Goal: Information Seeking & Learning: Compare options

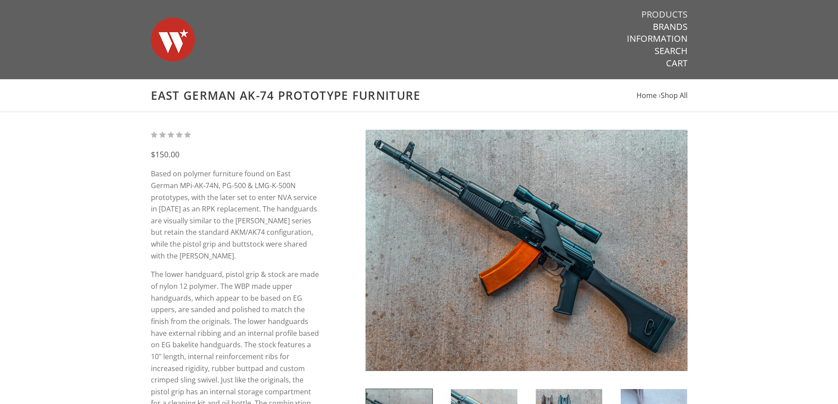
click at [664, 16] on link "Products" at bounding box center [665, 14] width 46 height 11
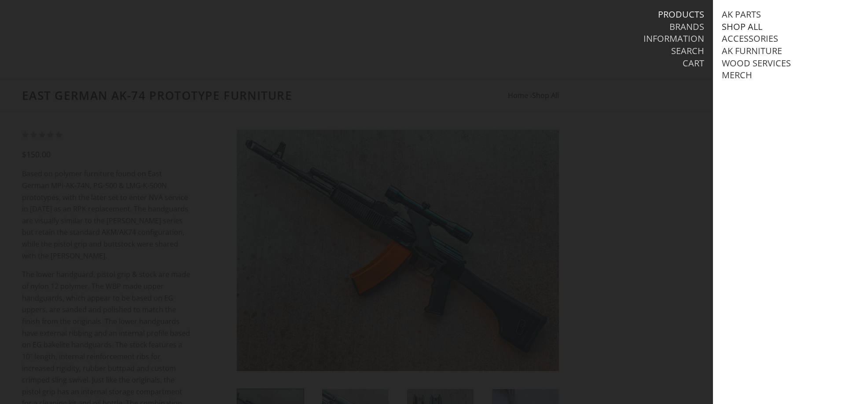
click at [754, 23] on link "Shop All" at bounding box center [742, 26] width 40 height 11
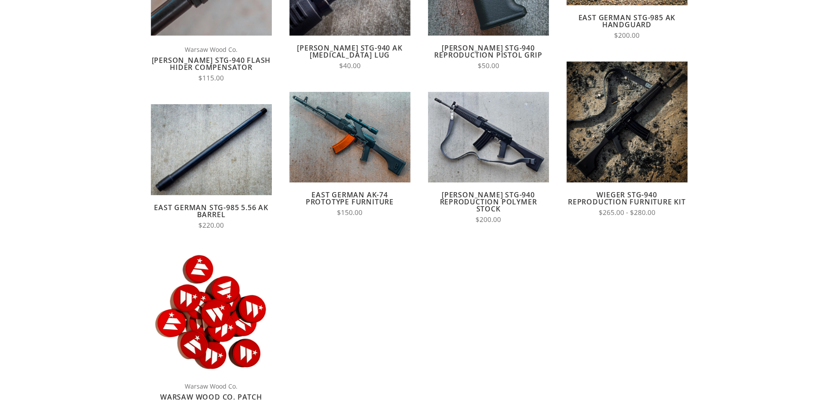
scroll to position [220, 0]
click at [496, 199] on link "[PERSON_NAME] STG-940 Reproduction Polymer Stock" at bounding box center [488, 202] width 97 height 24
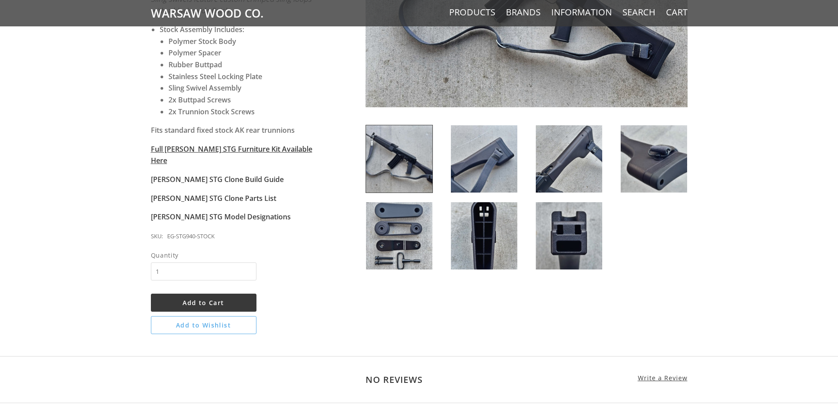
scroll to position [88, 0]
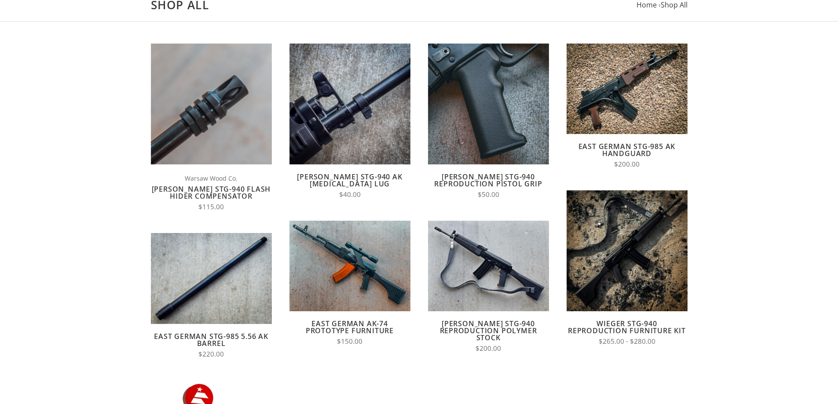
scroll to position [88, 0]
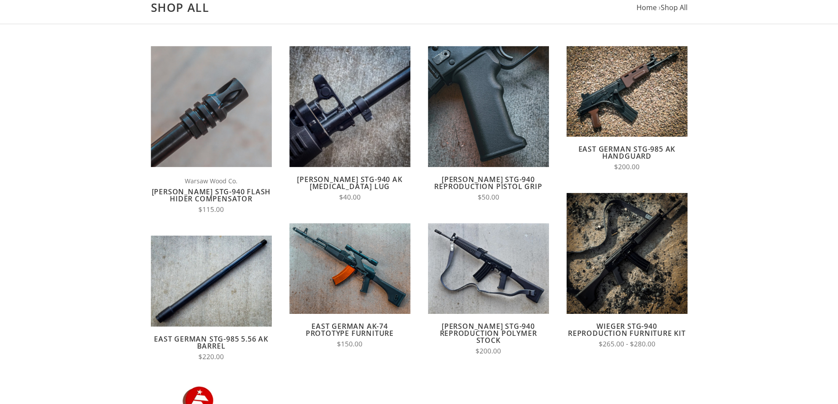
click at [204, 196] on link "[PERSON_NAME] STG-940 Flash Hider Compensator" at bounding box center [211, 195] width 119 height 17
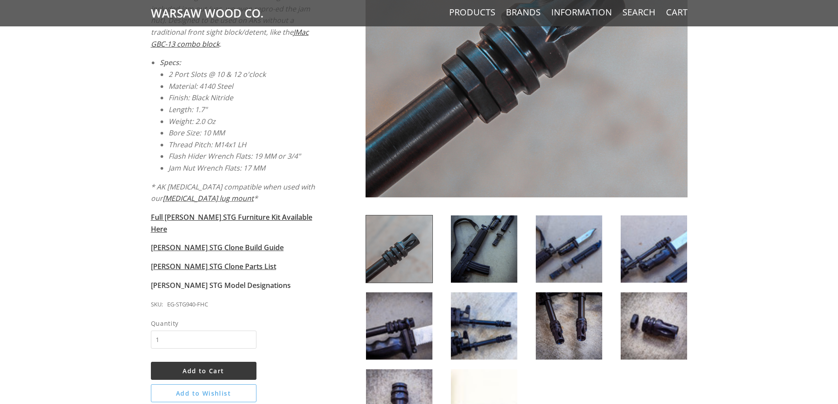
scroll to position [308, 0]
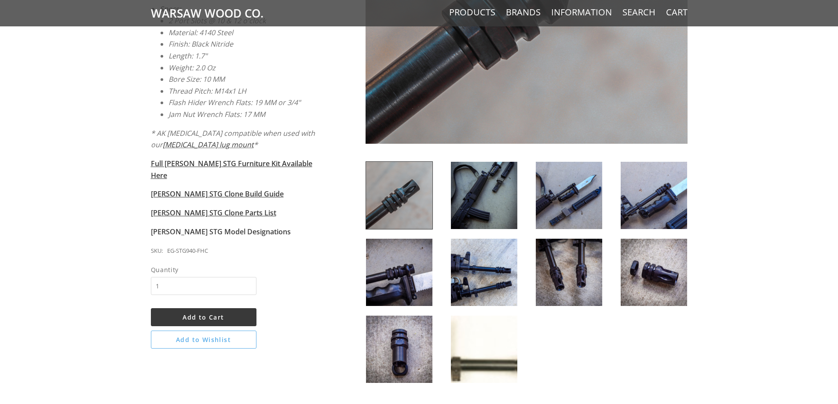
click at [502, 352] on img at bounding box center [484, 349] width 66 height 67
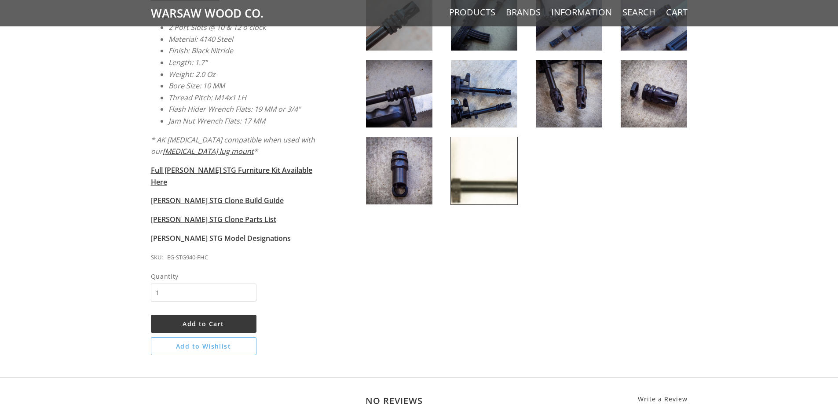
scroll to position [44, 0]
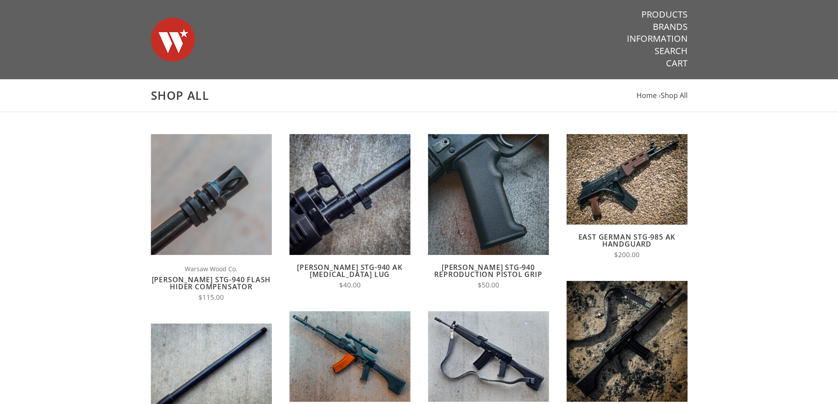
scroll to position [88, 0]
